Goal: Book appointment/travel/reservation

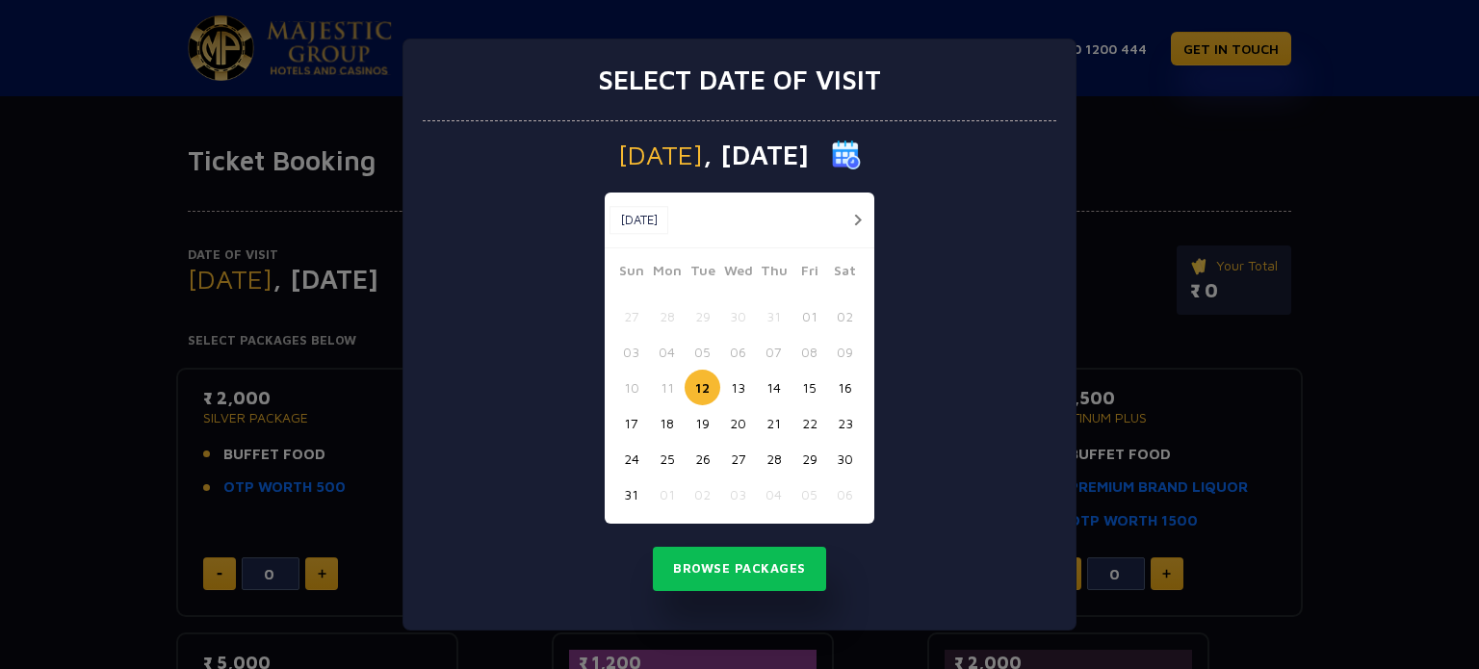
click at [859, 219] on button "button" at bounding box center [858, 220] width 24 height 24
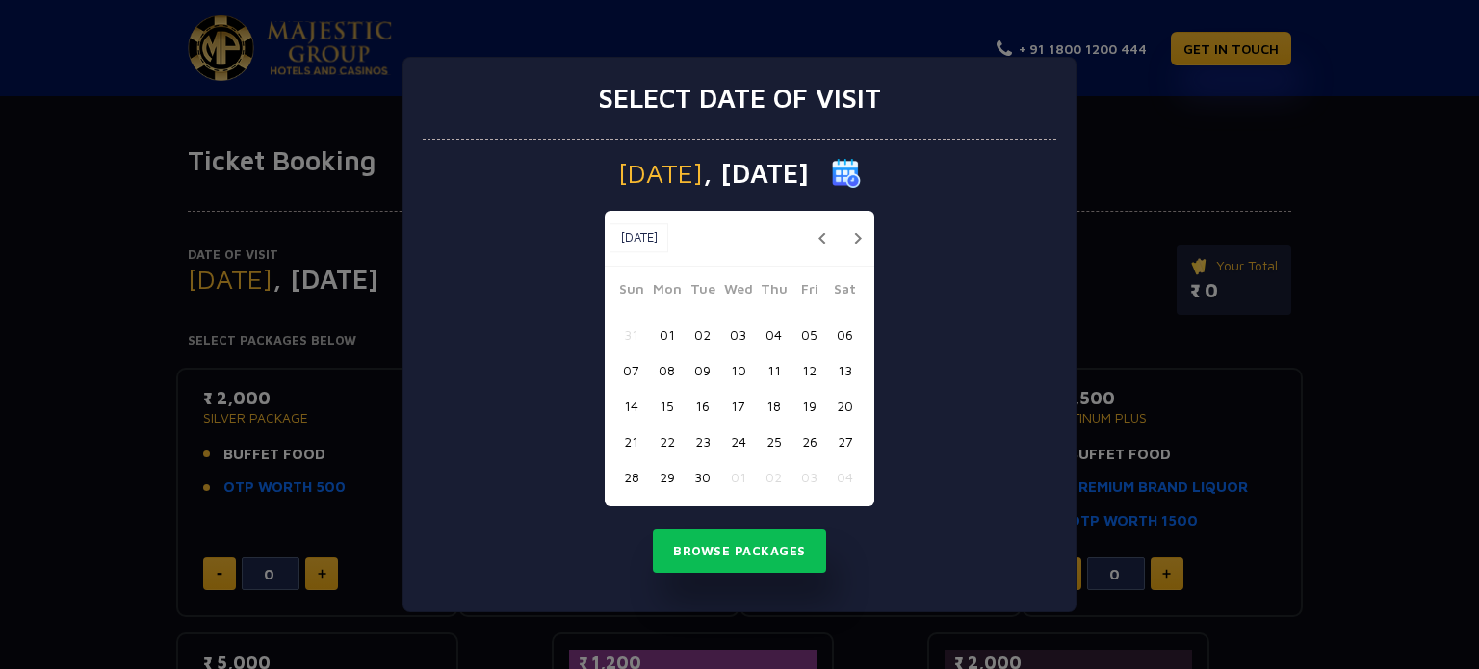
click at [740, 407] on button "17" at bounding box center [738, 406] width 36 height 36
click at [735, 552] on button "Browse Packages" at bounding box center [739, 552] width 173 height 44
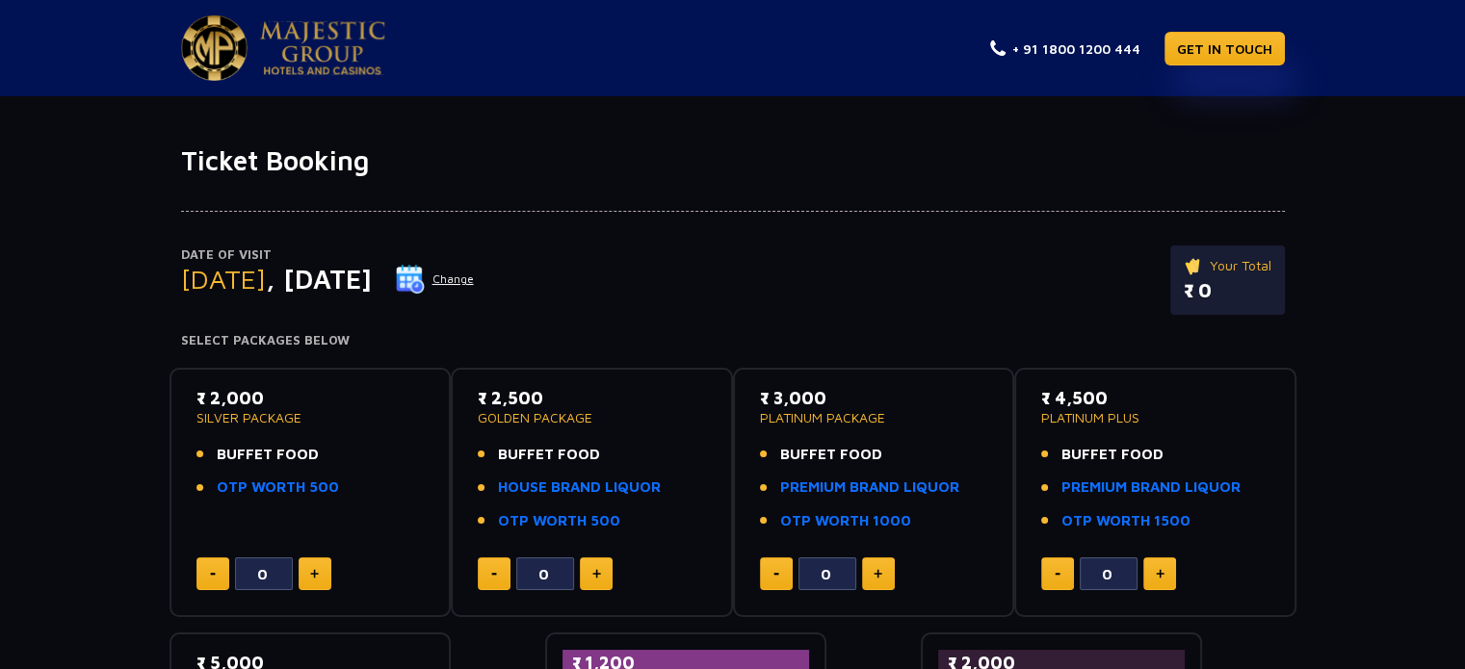
click at [114, 437] on div "Date of Visit [DATE] Change Your Total ₹ 0 Select Packages Below ₹ 2,000 SILVER…" at bounding box center [732, 520] width 1465 height 687
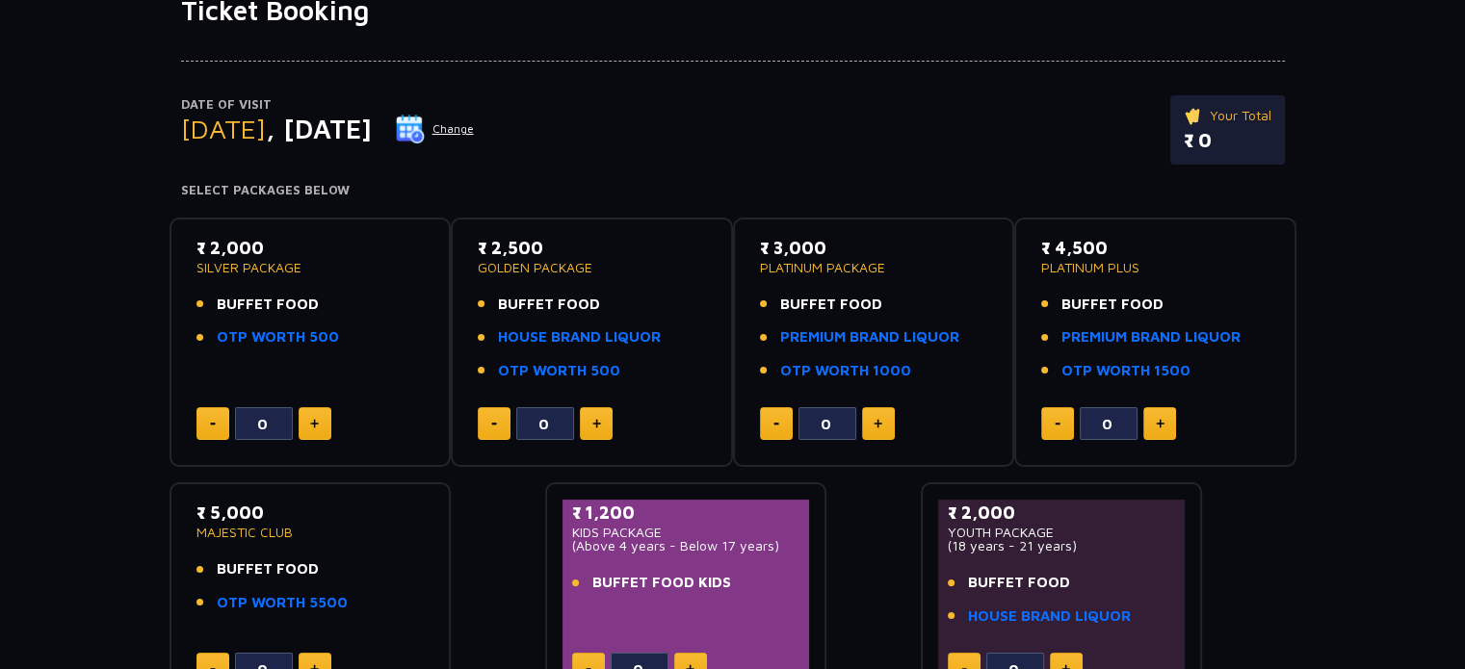
scroll to position [154, 0]
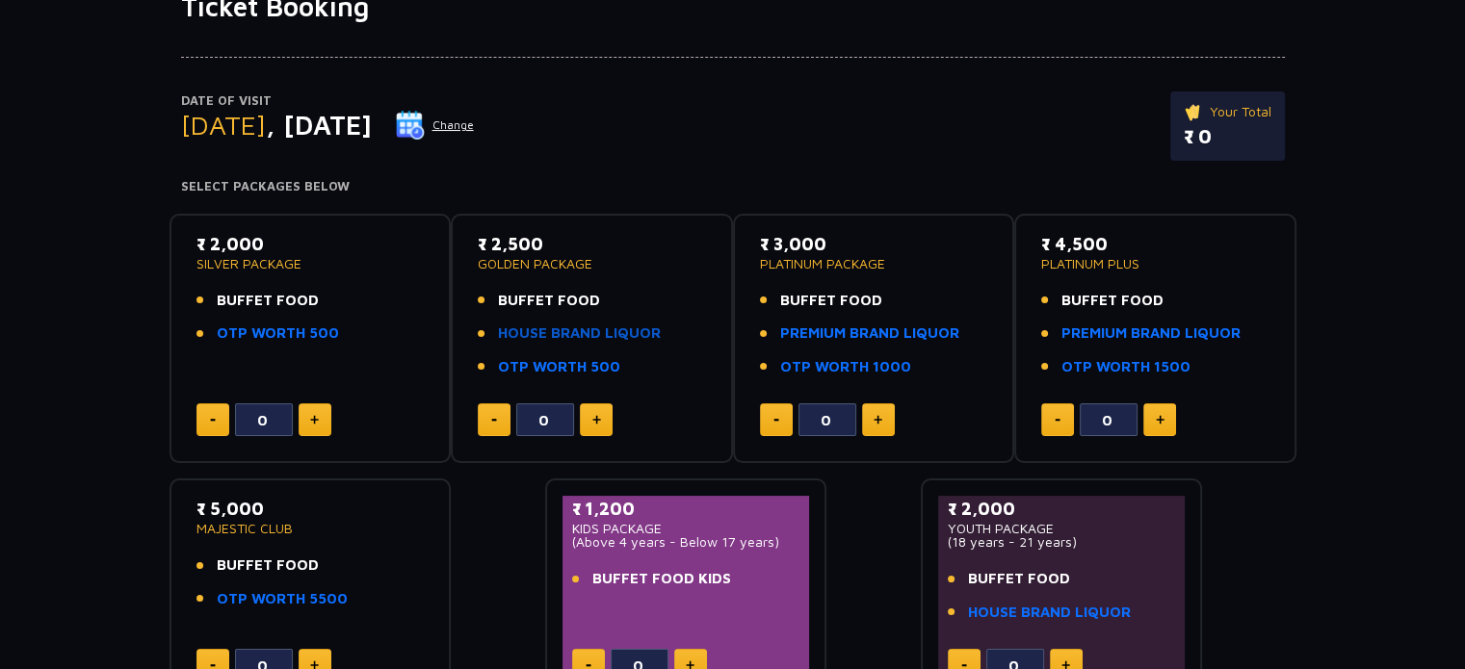
click at [527, 328] on link "HOUSE BRAND LIQUOR" at bounding box center [579, 334] width 163 height 22
click at [792, 327] on link "PREMIUM BRAND LIQUOR" at bounding box center [869, 334] width 179 height 22
click at [587, 417] on button at bounding box center [596, 420] width 33 height 33
type input "1"
click at [1347, 293] on div "Date of Visit [DATE] Change Your Total ₹ 2,500.00 Select Packages Below ₹ 2,000…" at bounding box center [732, 366] width 1465 height 687
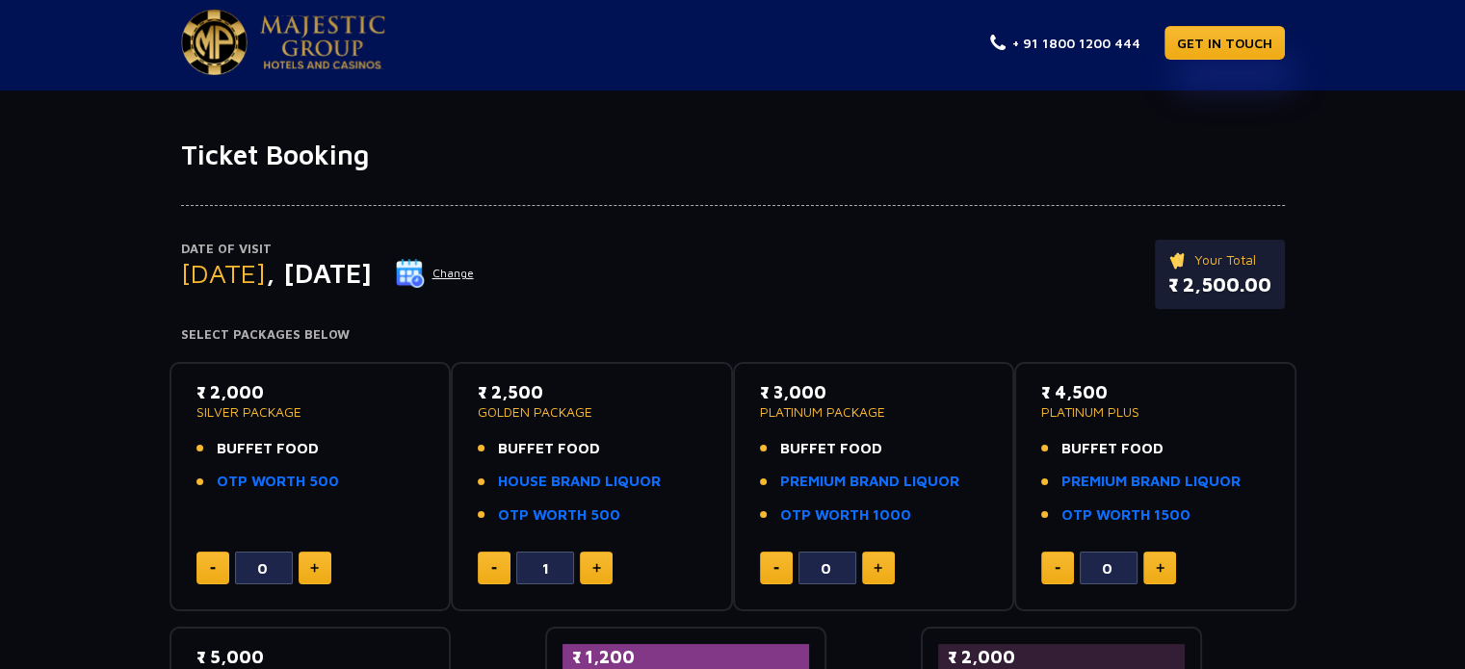
scroll to position [0, 0]
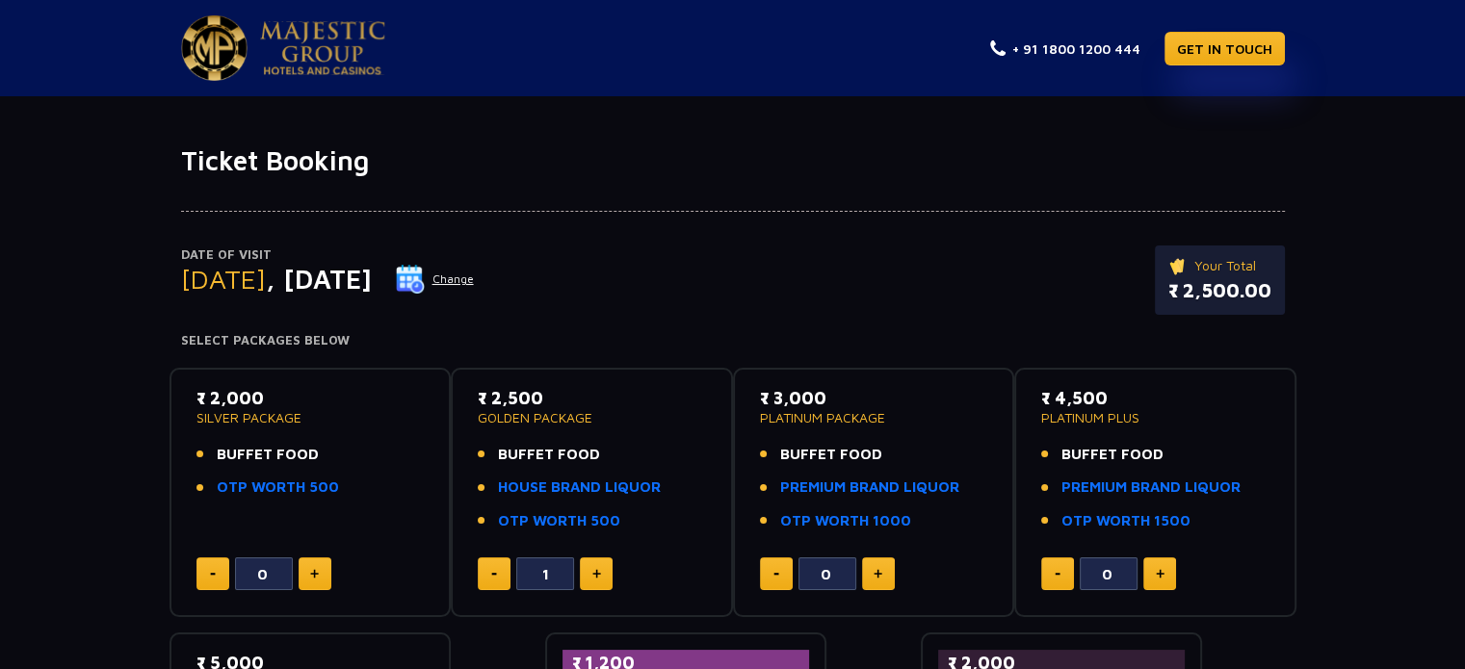
click at [1344, 301] on div "Date of Visit [DATE] Change Your Total ₹ 2,500.00 Select Packages Below ₹ 2,000…" at bounding box center [732, 520] width 1465 height 687
